Goal: Information Seeking & Learning: Learn about a topic

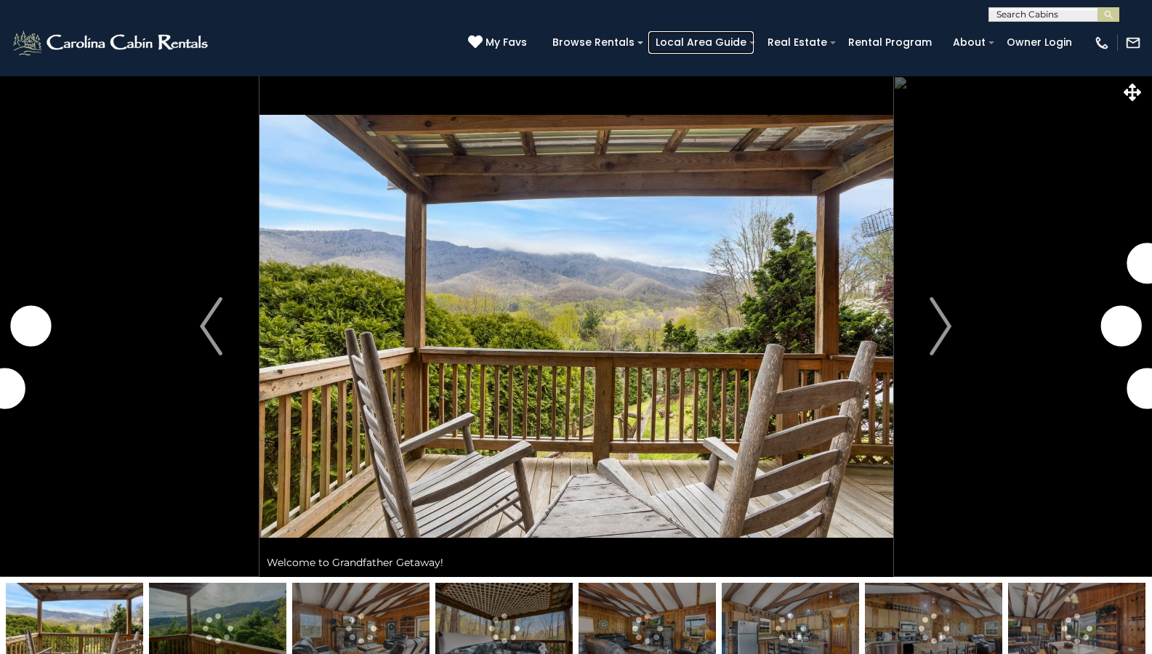
click at [715, 42] on link "Local Area Guide" at bounding box center [700, 42] width 105 height 23
